Goal: Check status: Check status

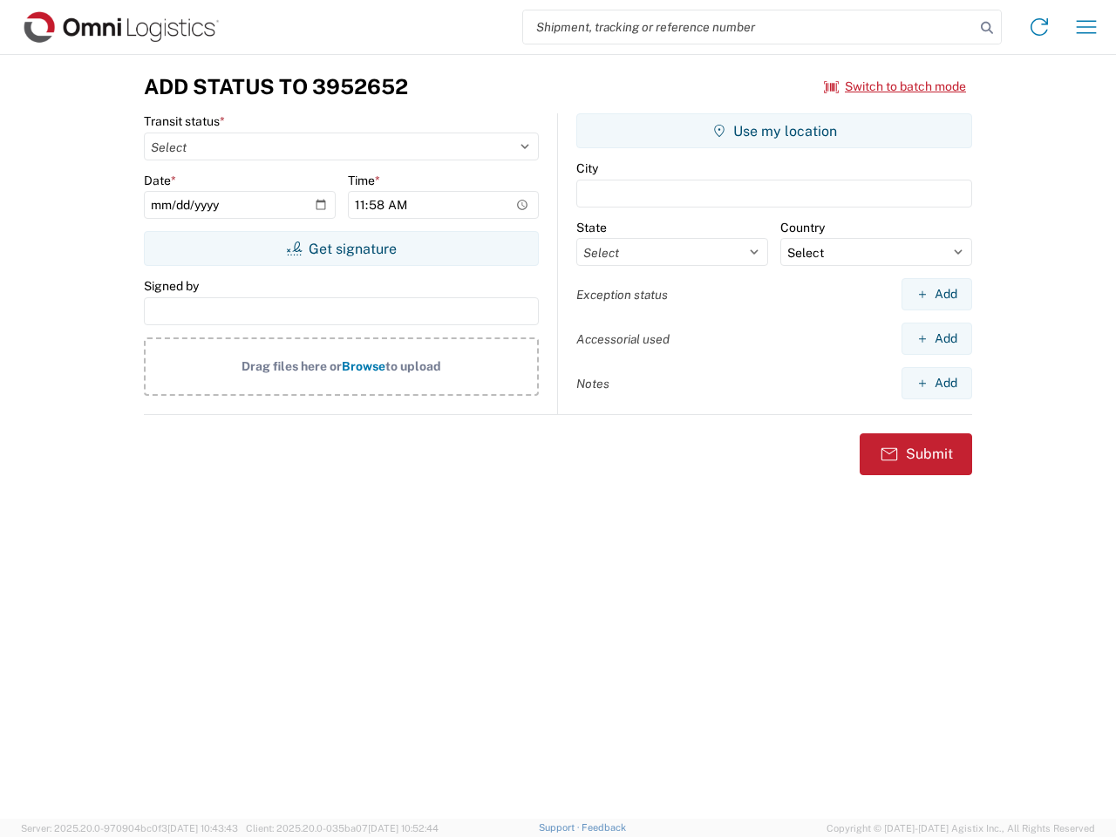
click at [749, 27] on input "search" at bounding box center [749, 26] width 452 height 33
click at [987, 28] on icon at bounding box center [987, 28] width 24 height 24
click at [1039, 27] on icon at bounding box center [1039, 27] width 28 height 28
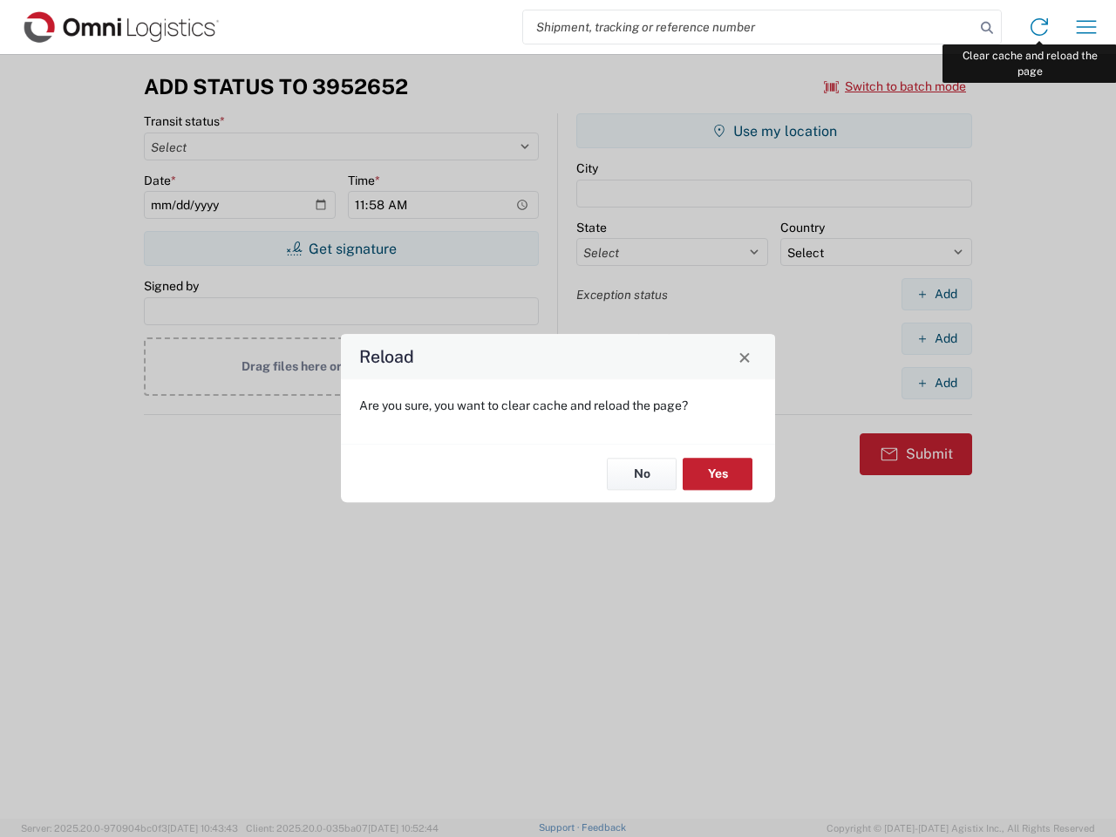
click at [1086, 27] on div "Reload Are you sure, you want to clear cache and reload the page? No Yes" at bounding box center [558, 418] width 1116 height 837
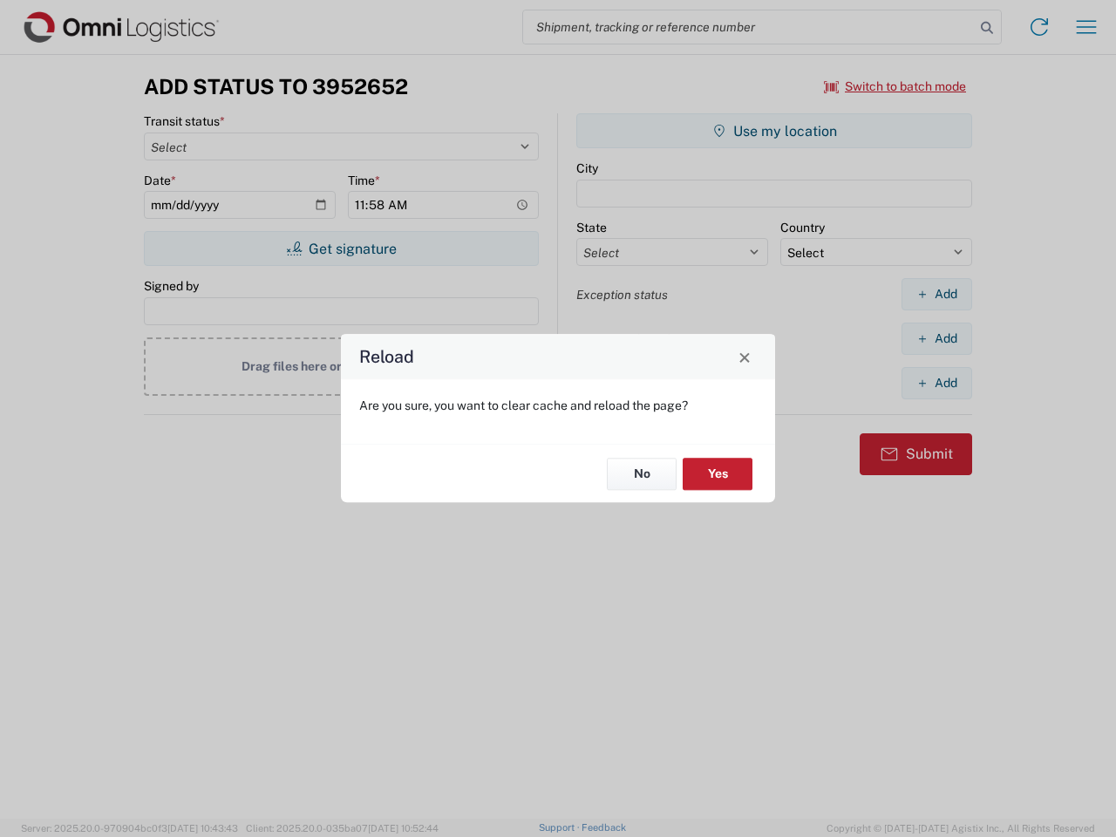
click at [895, 86] on div "Reload Are you sure, you want to clear cache and reload the page? No Yes" at bounding box center [558, 418] width 1116 height 837
click at [341, 248] on div "Reload Are you sure, you want to clear cache and reload the page? No Yes" at bounding box center [558, 418] width 1116 height 837
click at [774, 131] on div "Reload Are you sure, you want to clear cache and reload the page? No Yes" at bounding box center [558, 418] width 1116 height 837
click at [936, 294] on div "Reload Are you sure, you want to clear cache and reload the page? No Yes" at bounding box center [558, 418] width 1116 height 837
click at [936, 338] on div "Reload Are you sure, you want to clear cache and reload the page? No Yes" at bounding box center [558, 418] width 1116 height 837
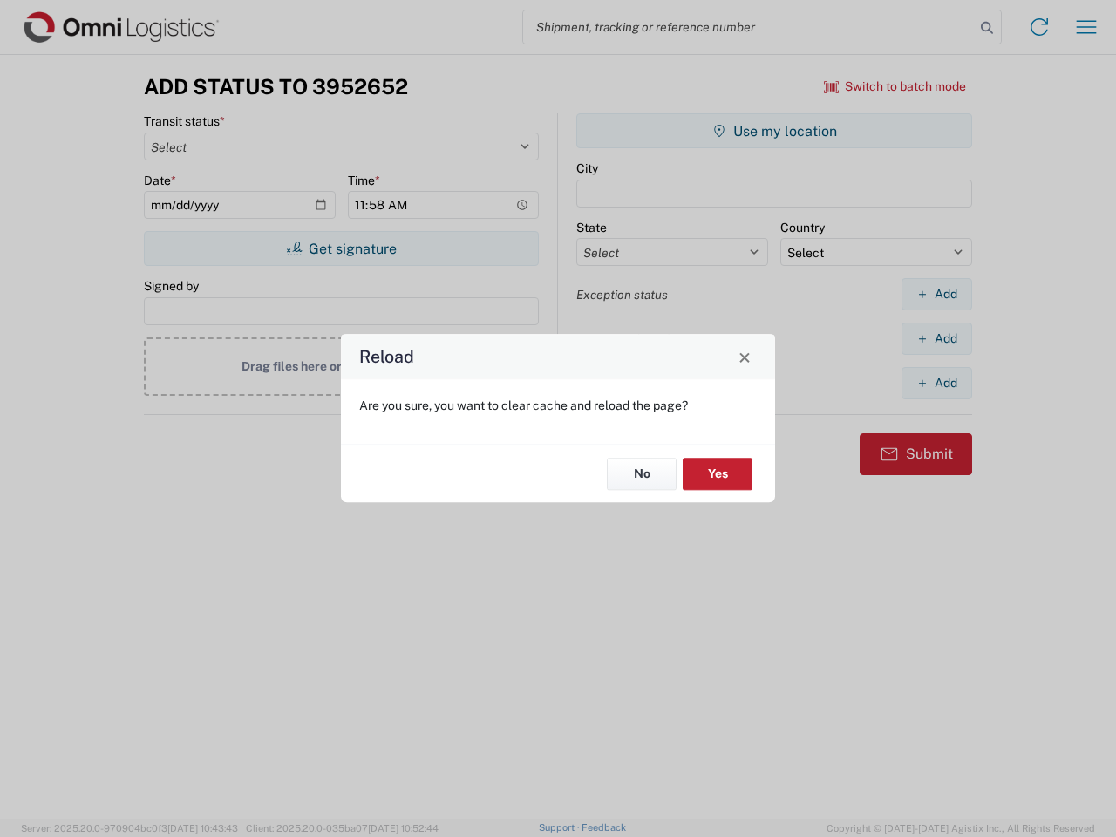
click at [936, 383] on div "Reload Are you sure, you want to clear cache and reload the page? No Yes" at bounding box center [558, 418] width 1116 height 837
